Goal: Use online tool/utility: Utilize a website feature to perform a specific function

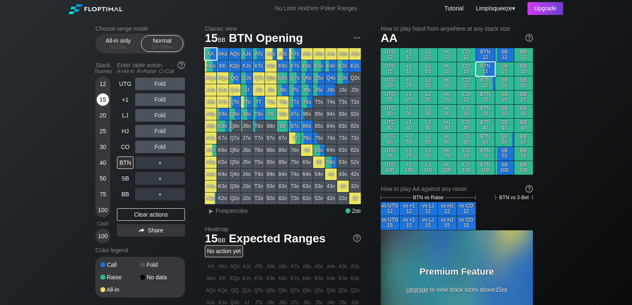
click at [104, 96] on div "15" at bounding box center [103, 99] width 12 height 12
click at [119, 49] on div "5 – 12 bb" at bounding box center [118, 47] width 35 height 6
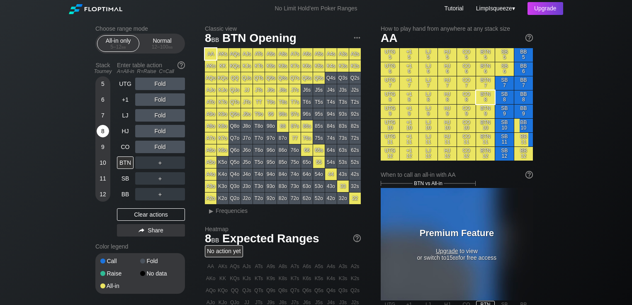
click at [100, 133] on div "8" at bounding box center [103, 131] width 12 height 12
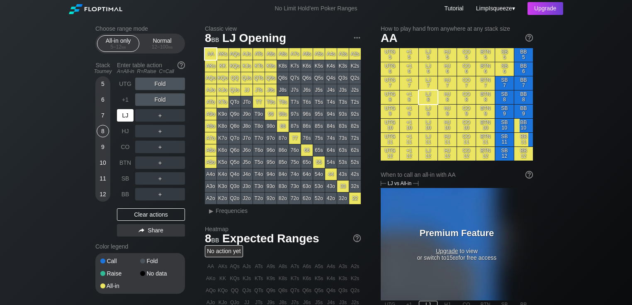
click at [126, 118] on div "LJ" at bounding box center [125, 115] width 17 height 12
click at [171, 48] on span "bb" at bounding box center [170, 47] width 5 height 6
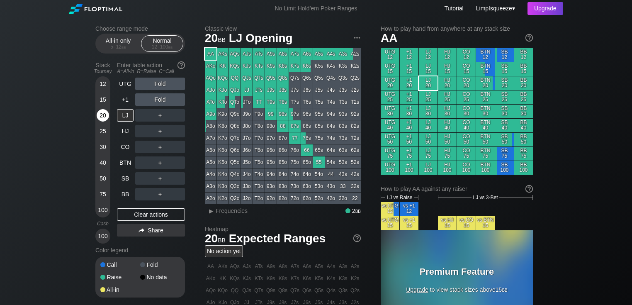
click at [98, 113] on div "20" at bounding box center [103, 115] width 12 height 12
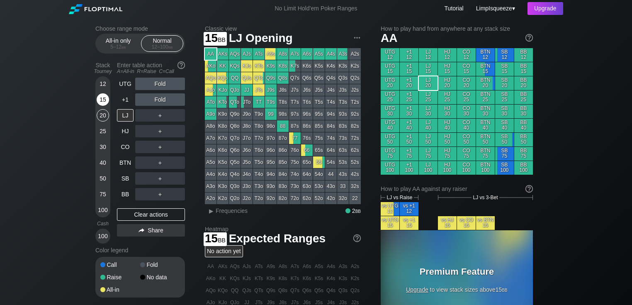
click at [104, 95] on div "15" at bounding box center [103, 99] width 12 height 12
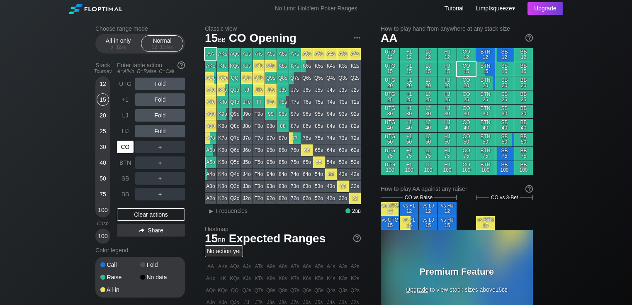
drag, startPoint x: 121, startPoint y: 150, endPoint x: 103, endPoint y: 143, distance: 19.7
click at [121, 149] on div "CO" at bounding box center [125, 147] width 17 height 12
